Goal: Transaction & Acquisition: Book appointment/travel/reservation

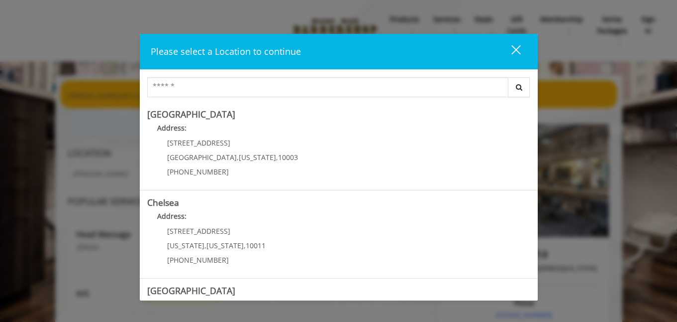
click at [517, 49] on div "close dialog" at bounding box center [515, 49] width 9 height 9
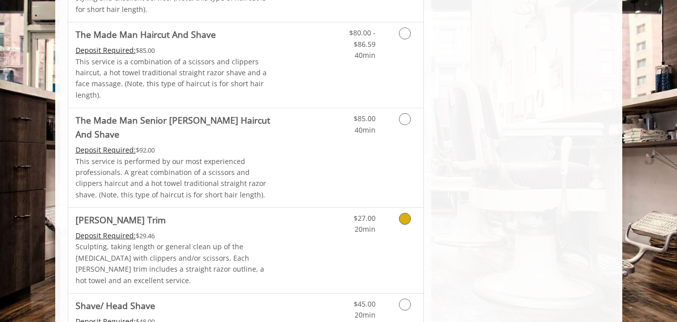
scroll to position [998, 0]
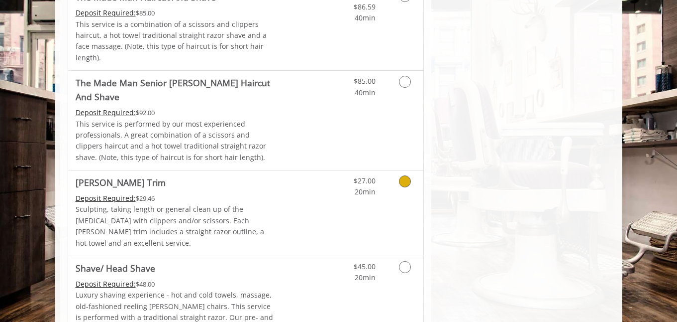
click at [323, 170] on link "Discounted Price" at bounding box center [304, 212] width 59 height 85
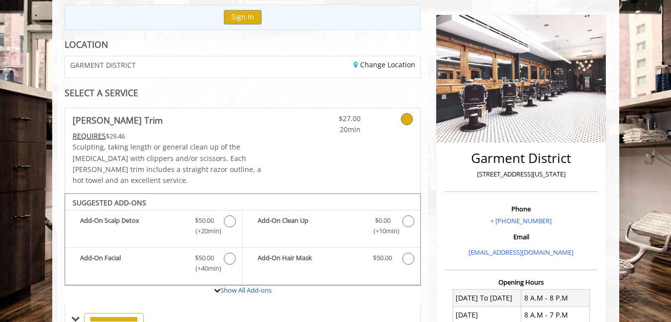
scroll to position [146, 0]
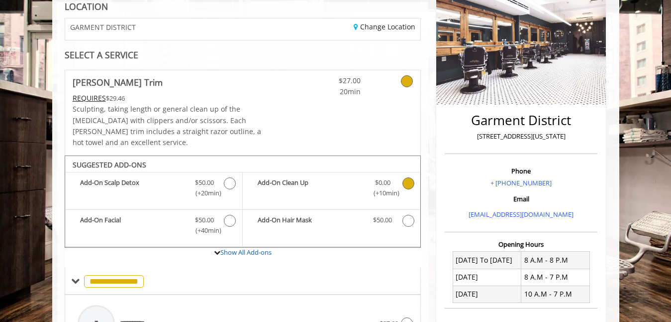
click at [405, 177] on icon "Beard Trim Add-onS" at bounding box center [409, 183] width 12 height 12
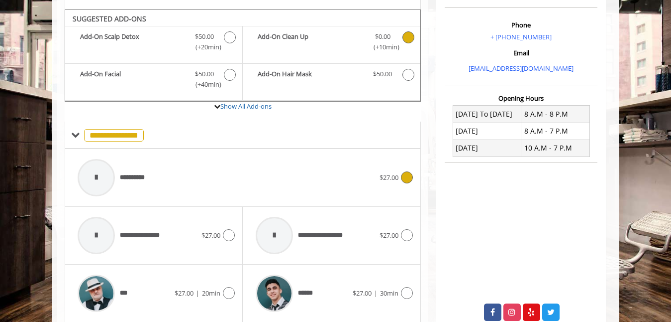
scroll to position [291, 0]
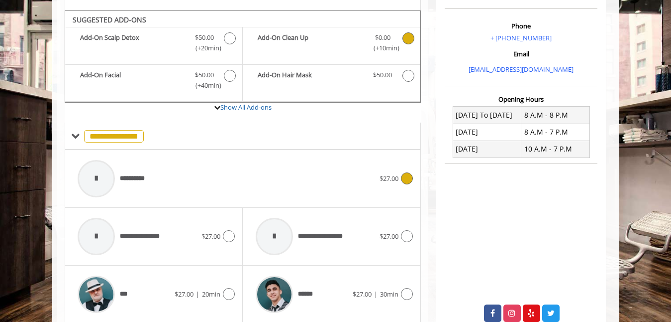
click at [407, 172] on icon at bounding box center [407, 178] width 12 height 12
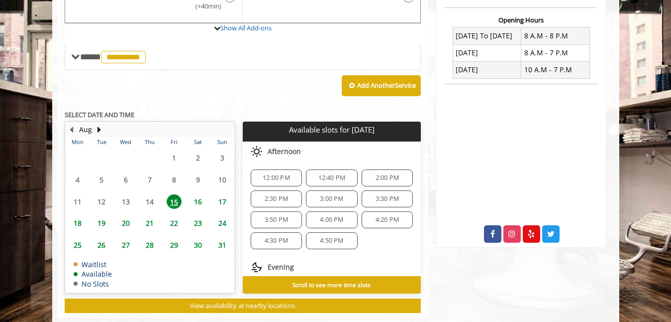
scroll to position [371, 0]
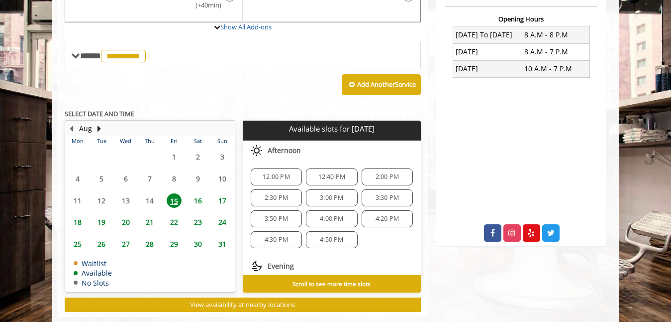
click at [125, 215] on span "20" at bounding box center [125, 222] width 15 height 14
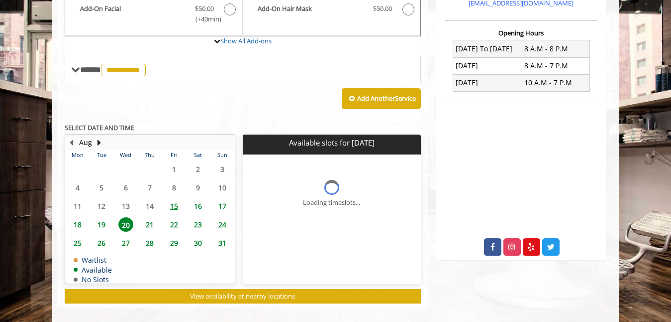
scroll to position [379, 0]
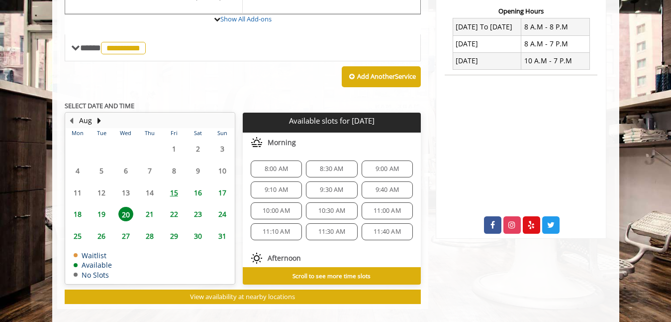
click at [101, 207] on span "19" at bounding box center [101, 214] width 15 height 14
click at [173, 185] on span "15" at bounding box center [174, 192] width 15 height 14
click at [197, 185] on span "16" at bounding box center [198, 192] width 15 height 14
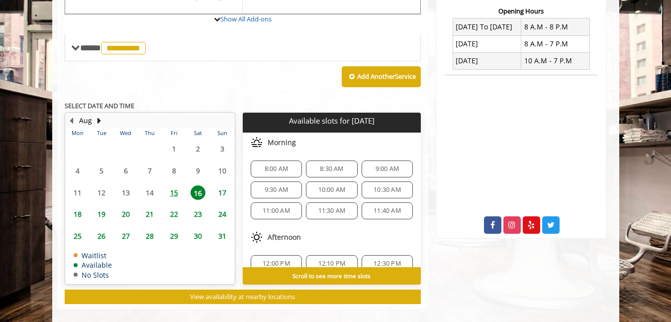
click at [222, 185] on span "17" at bounding box center [222, 192] width 15 height 14
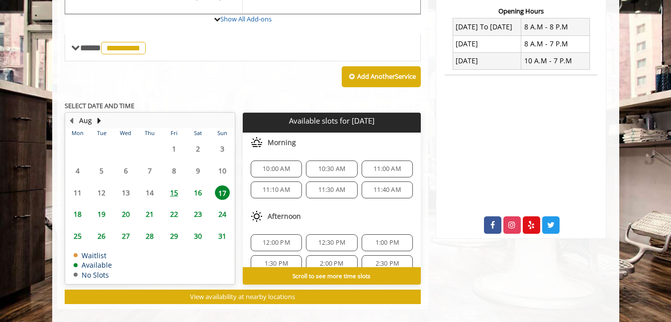
click at [81, 207] on span "18" at bounding box center [77, 214] width 15 height 14
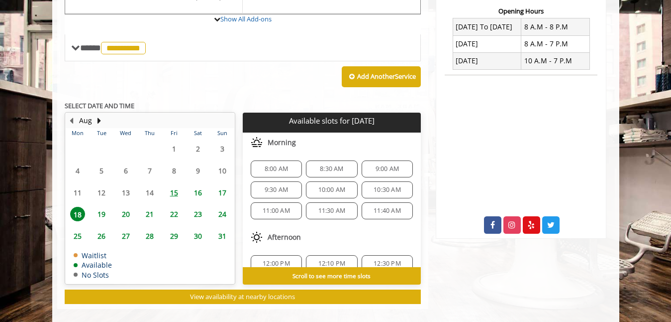
click at [103, 207] on span "19" at bounding box center [101, 214] width 15 height 14
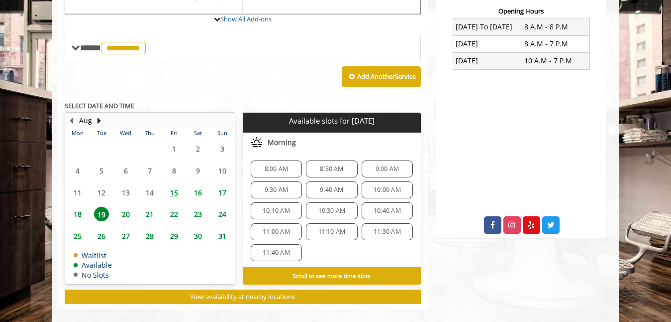
click at [125, 207] on span "20" at bounding box center [125, 214] width 15 height 14
click at [377, 165] on span "9:00 AM" at bounding box center [387, 169] width 23 height 8
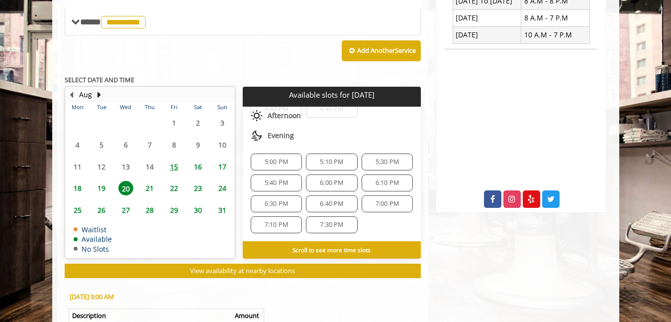
scroll to position [0, 0]
